Goal: Information Seeking & Learning: Find specific fact

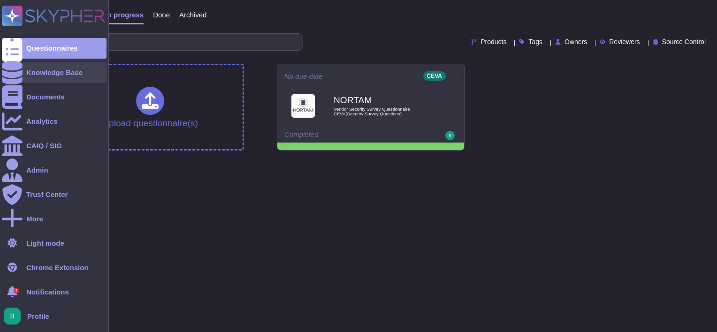
click at [13, 71] on icon at bounding box center [12, 72] width 21 height 23
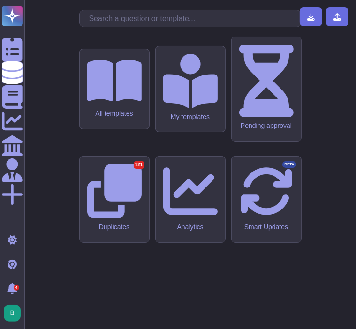
click at [139, 27] on input "text" at bounding box center [192, 18] width 217 height 16
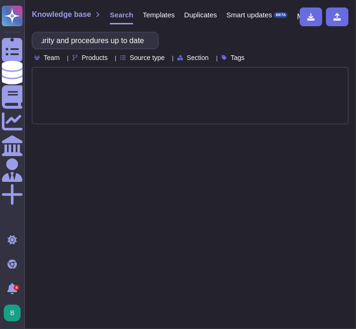
scroll to position [0, 90]
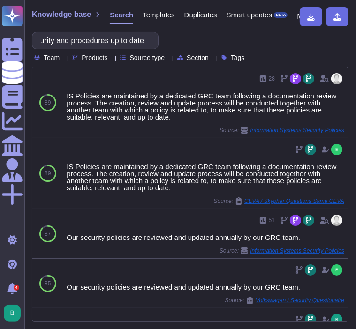
click at [141, 40] on input "are your information security and procedures up to date" at bounding box center [93, 40] width 112 height 16
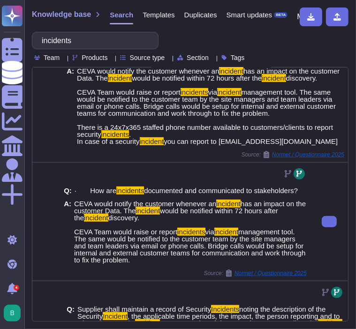
scroll to position [347, 0]
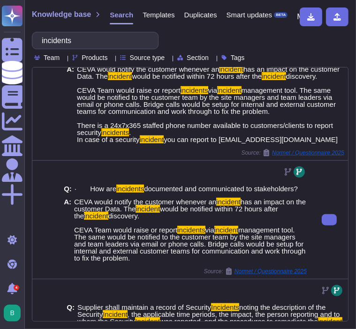
type input "incidents"
